Goal: Subscribe to service/newsletter

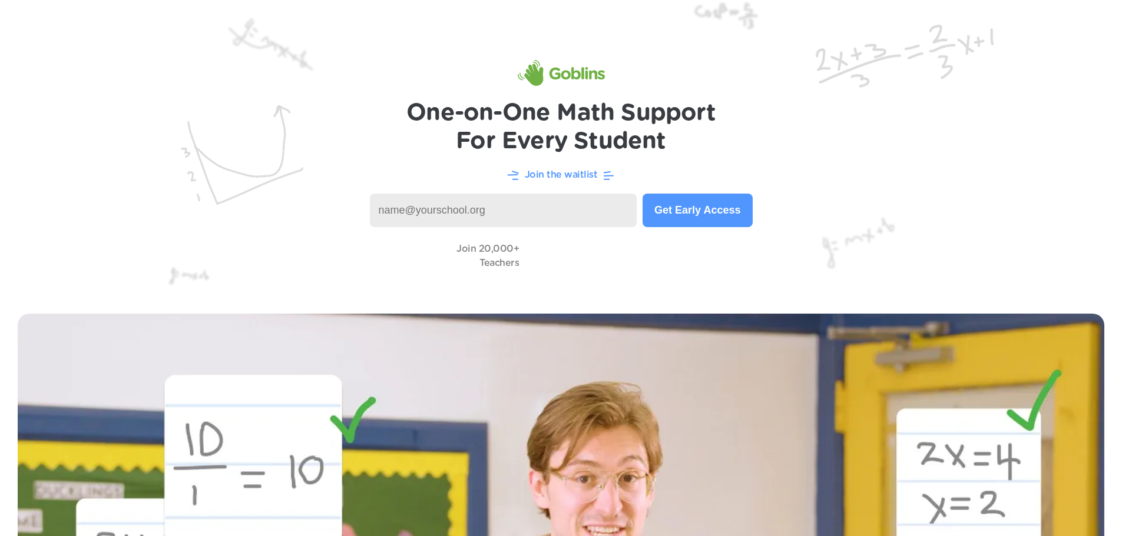
type input "dianeripollone@cghsnc.org"
click at [708, 213] on button "Get Early Access" at bounding box center [697, 211] width 110 height 34
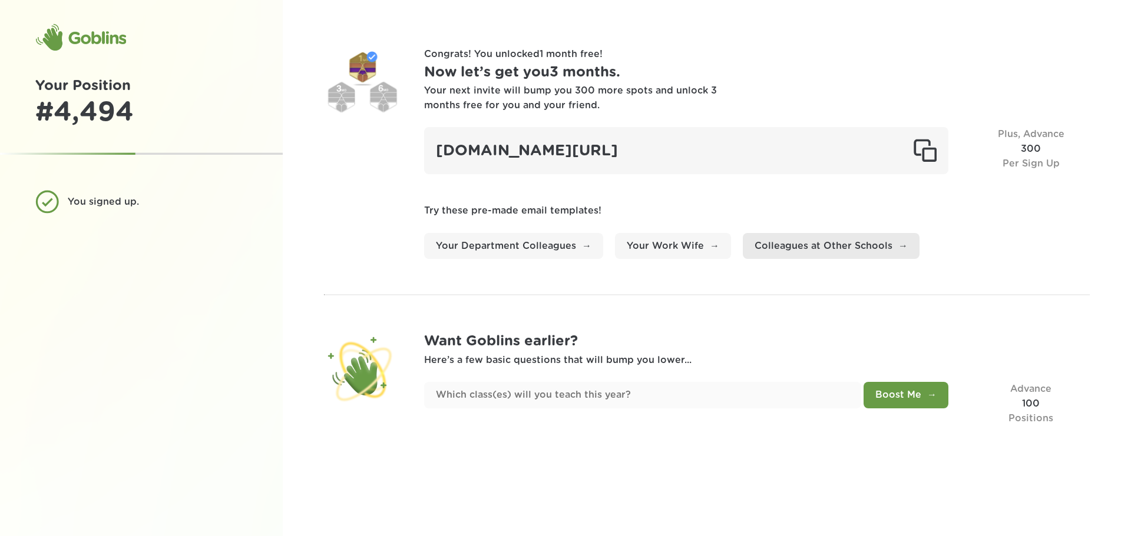
click at [823, 242] on link "Colleagues at Other Schools" at bounding box center [831, 246] width 177 height 26
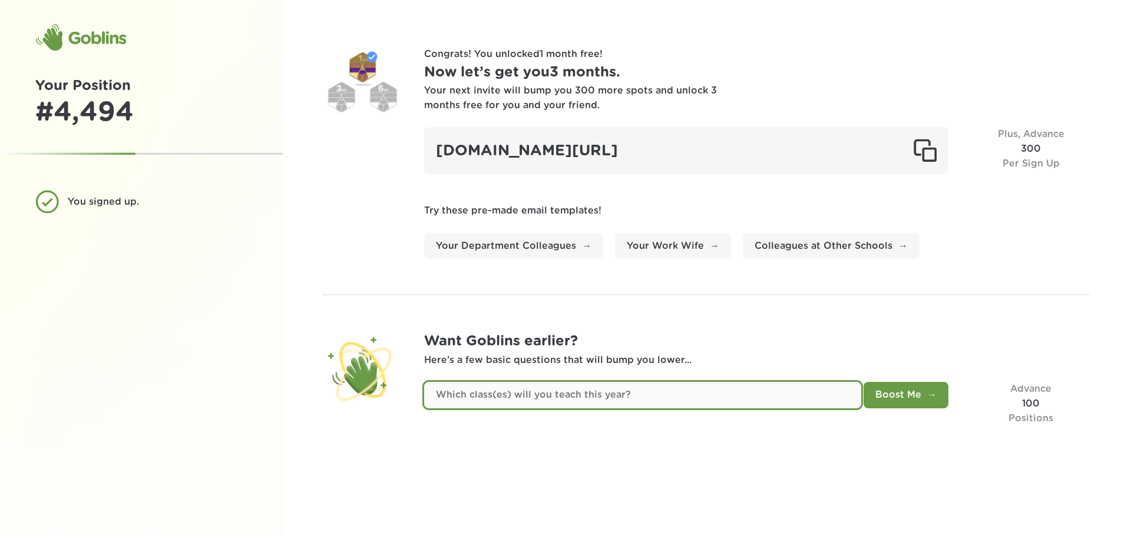
click at [666, 405] on input "text" at bounding box center [642, 395] width 437 height 26
type input "Physics"
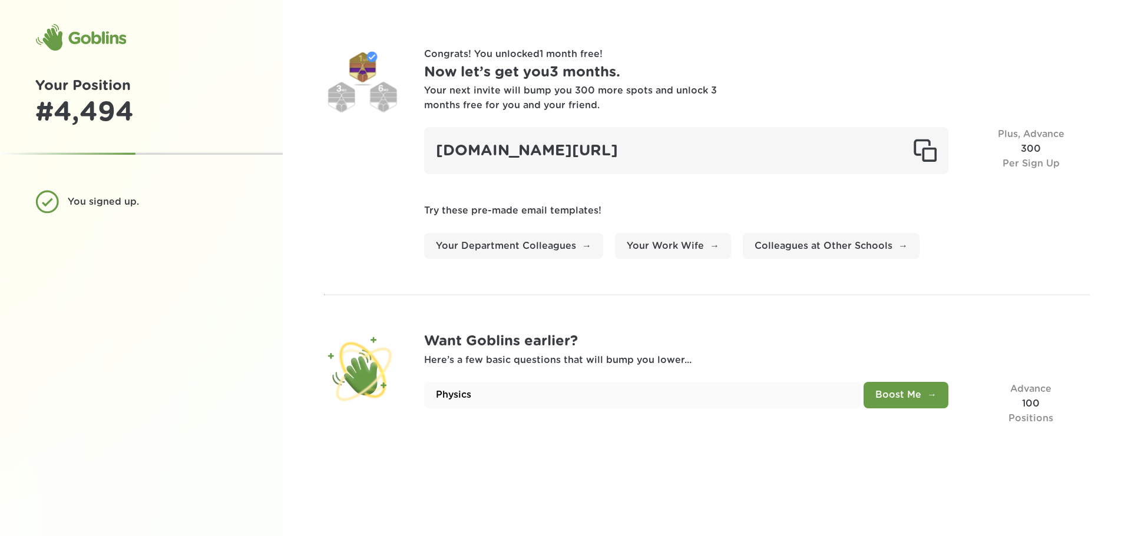
click at [900, 398] on button "Boost Me" at bounding box center [905, 395] width 85 height 26
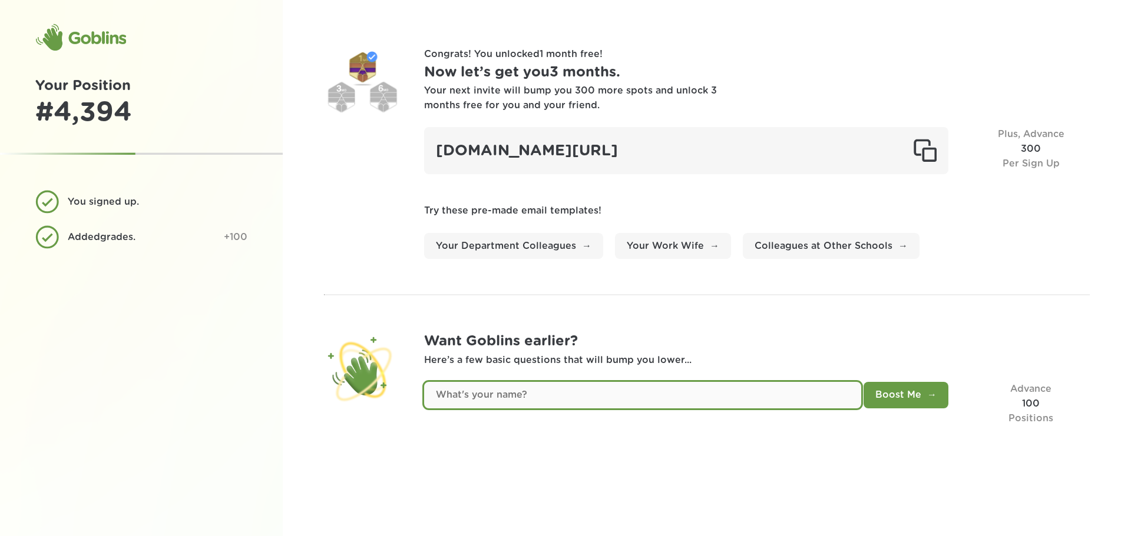
click at [569, 401] on input "text" at bounding box center [642, 395] width 437 height 26
type input "Diane"
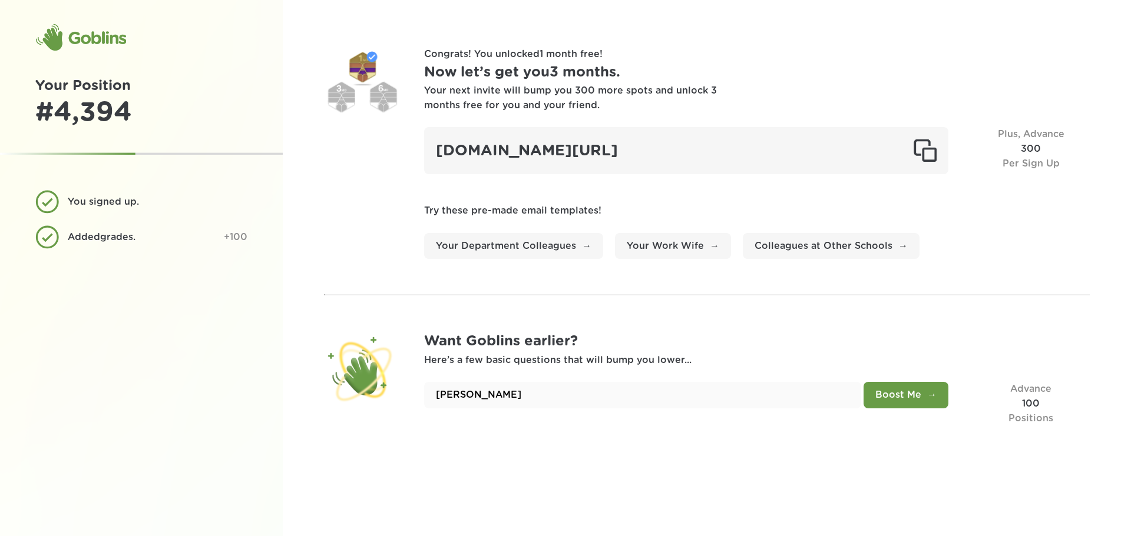
click at [887, 389] on button "Boost Me" at bounding box center [905, 395] width 85 height 26
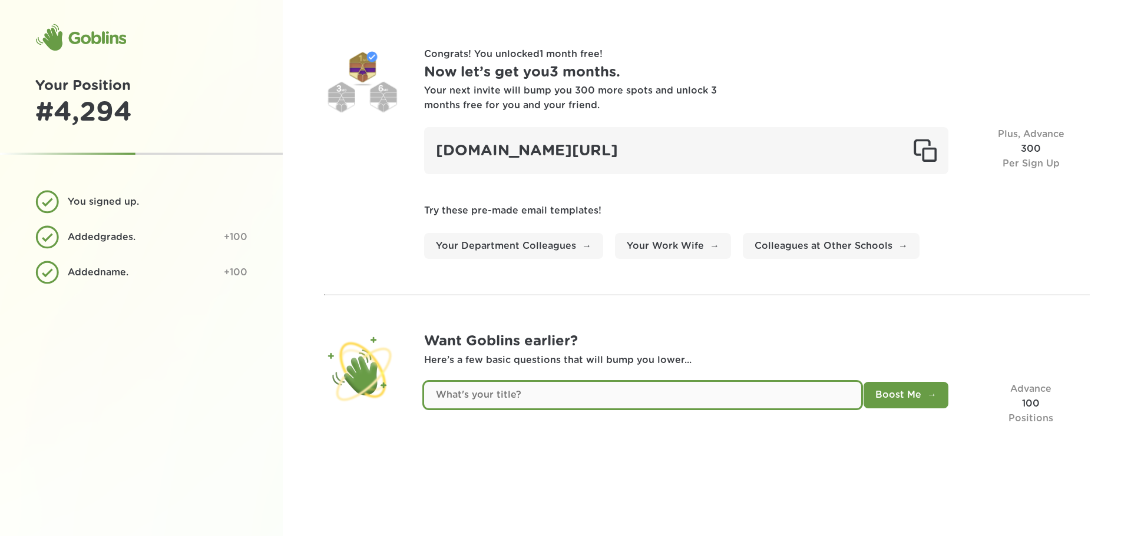
click at [536, 401] on input "text" at bounding box center [642, 395] width 437 height 26
type input "Science Teacher"
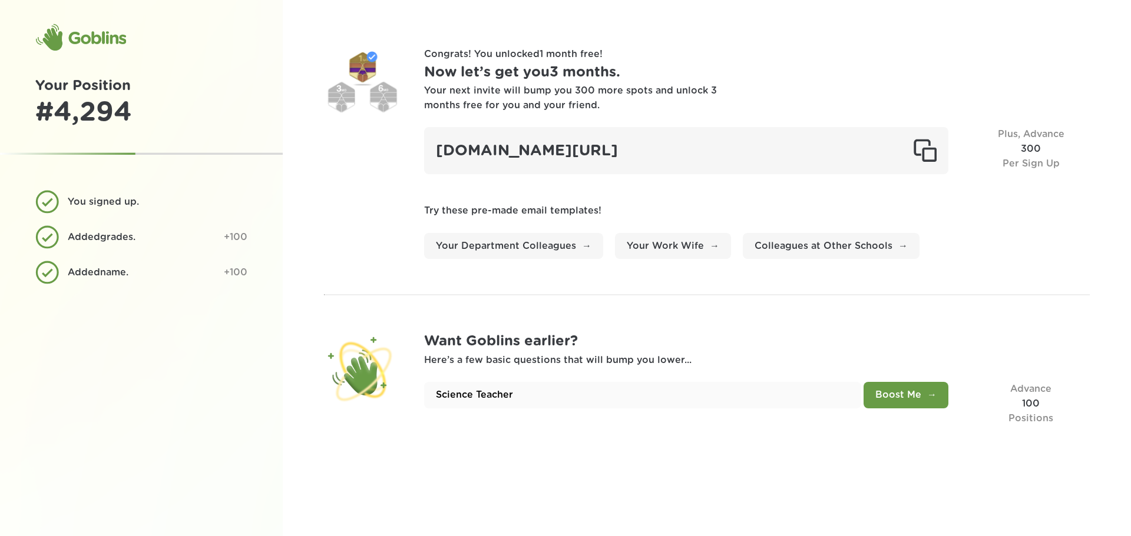
click at [924, 386] on button "Boost Me" at bounding box center [905, 395] width 85 height 26
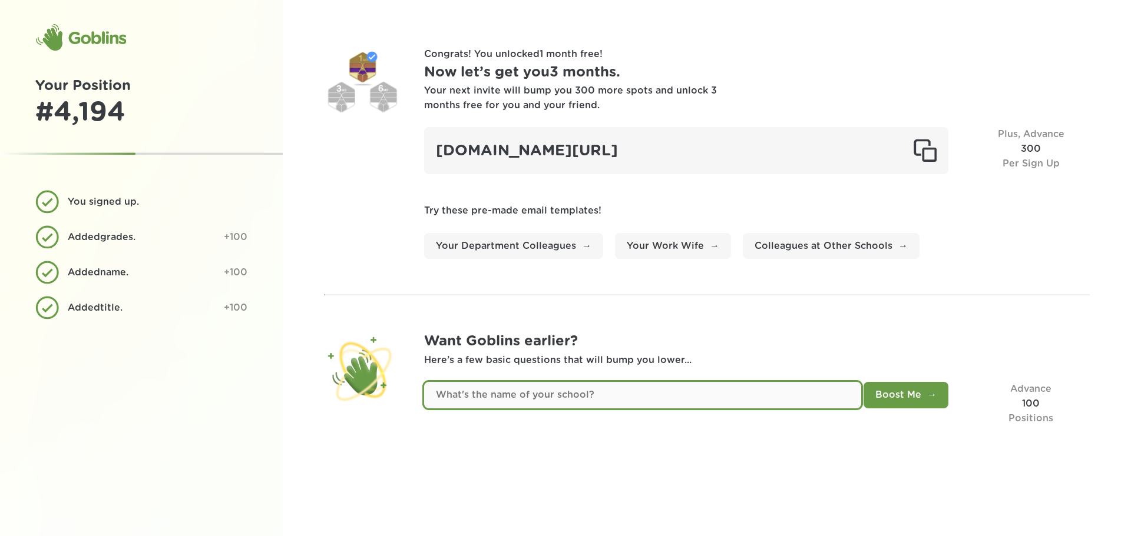
click at [578, 406] on input "text" at bounding box center [642, 395] width 437 height 26
type input "Cardinal Gibbons High School"
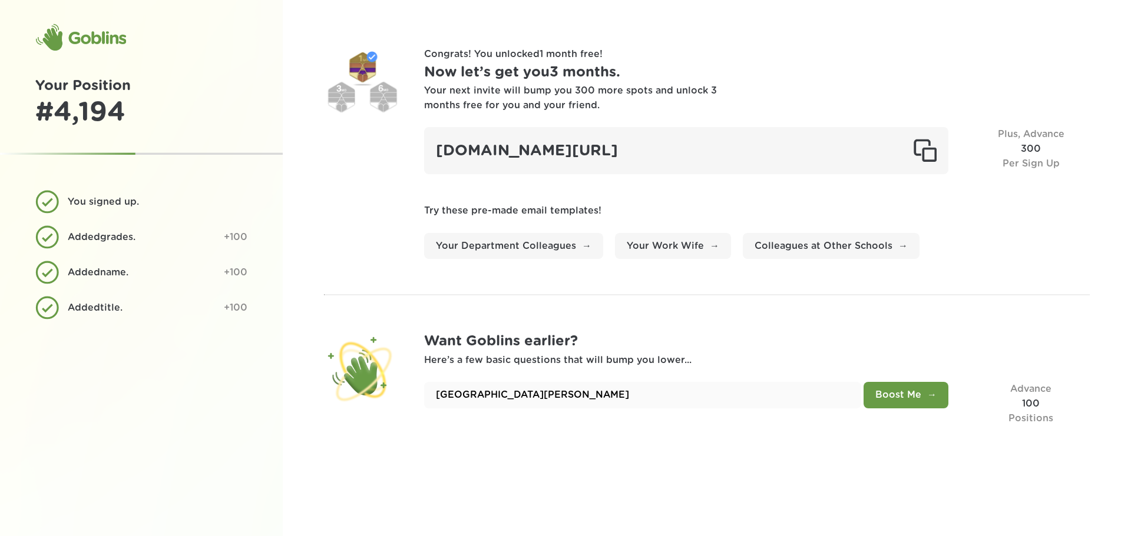
click at [920, 390] on button "Boost Me" at bounding box center [905, 395] width 85 height 26
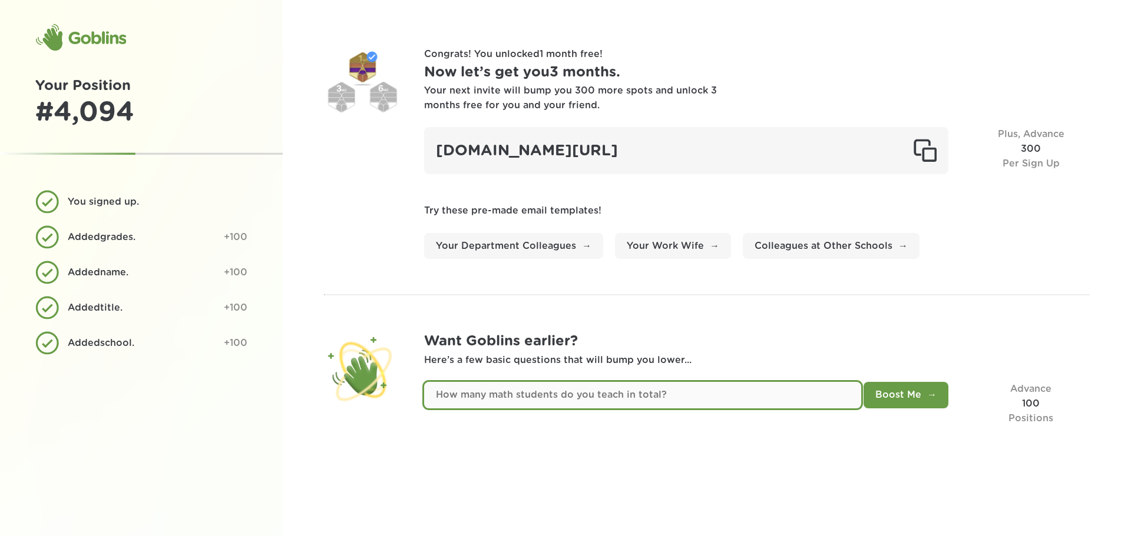
click at [574, 398] on input "text" at bounding box center [642, 395] width 437 height 26
type input "144"
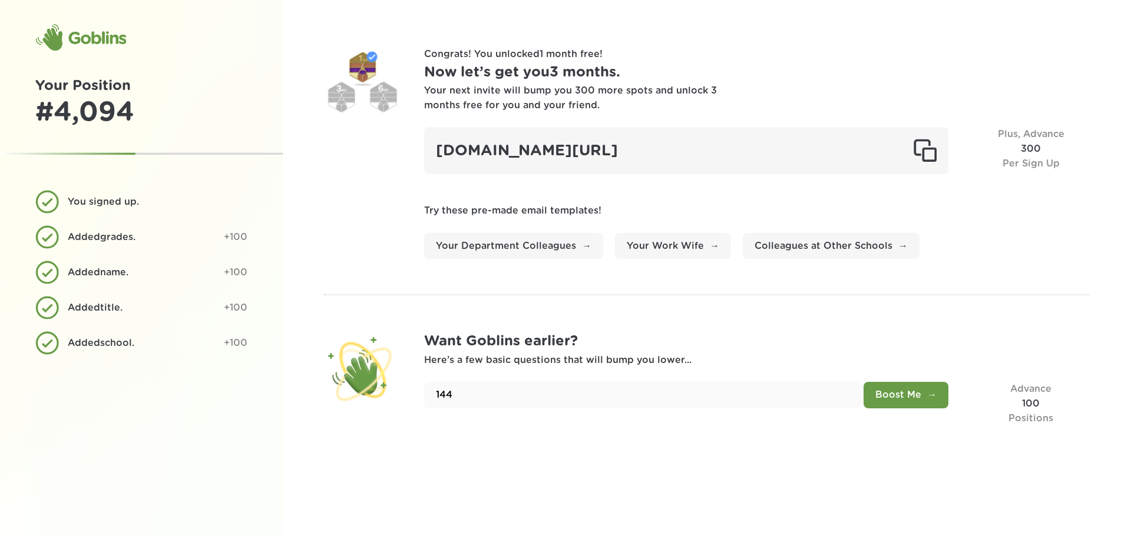
click at [927, 405] on button "Boost Me" at bounding box center [905, 395] width 85 height 26
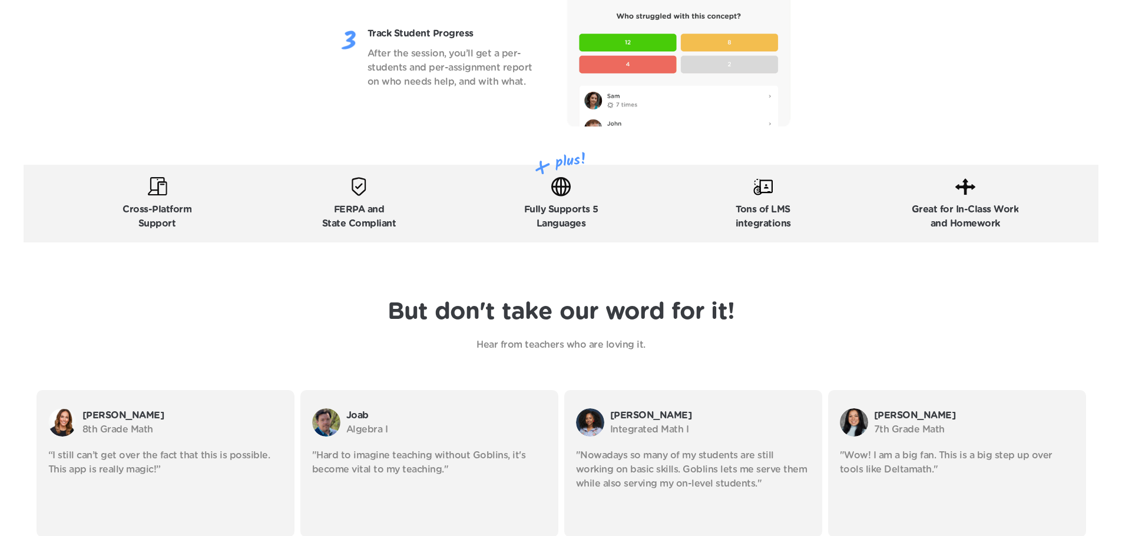
scroll to position [1943, 0]
